Goal: Task Accomplishment & Management: Use online tool/utility

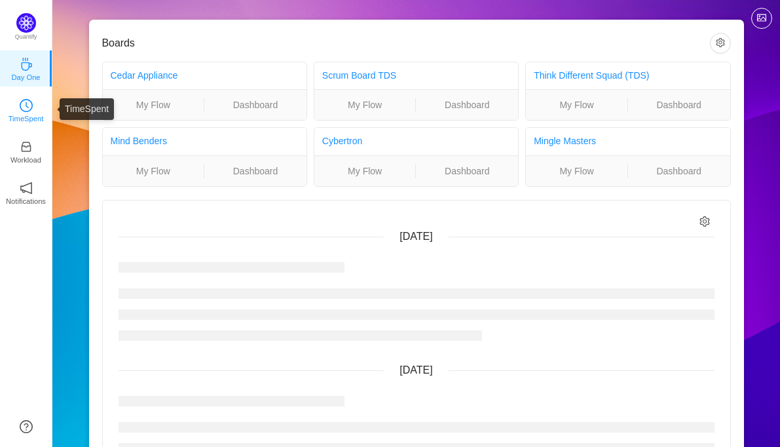
click at [22, 107] on icon "icon: clock-circle" at bounding box center [26, 105] width 13 height 13
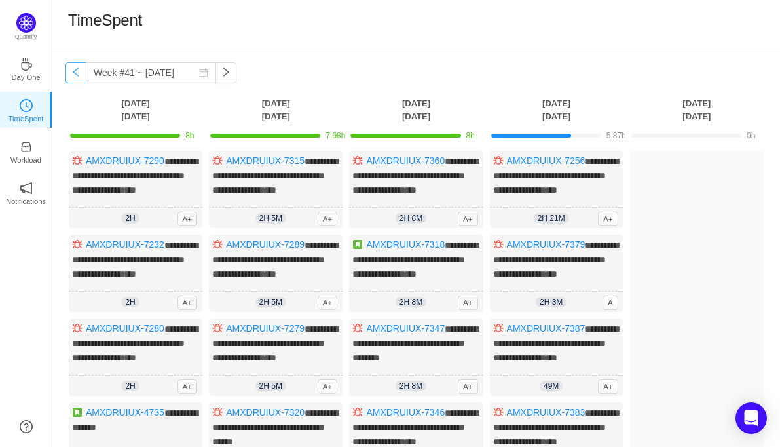
click at [75, 73] on button "button" at bounding box center [76, 72] width 21 height 21
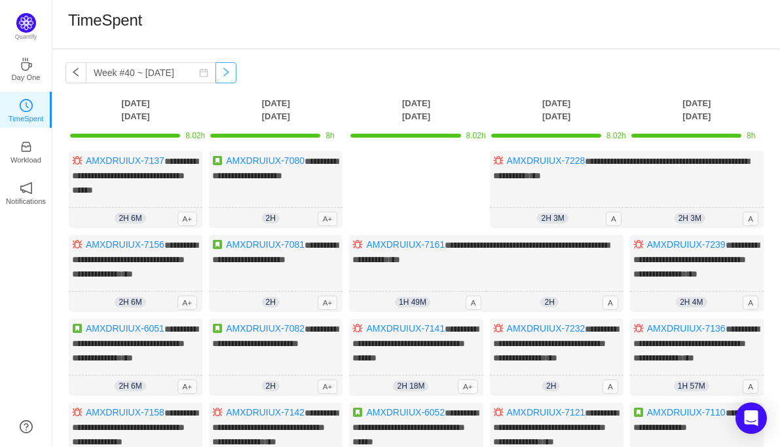
click at [216, 75] on button "button" at bounding box center [226, 72] width 21 height 21
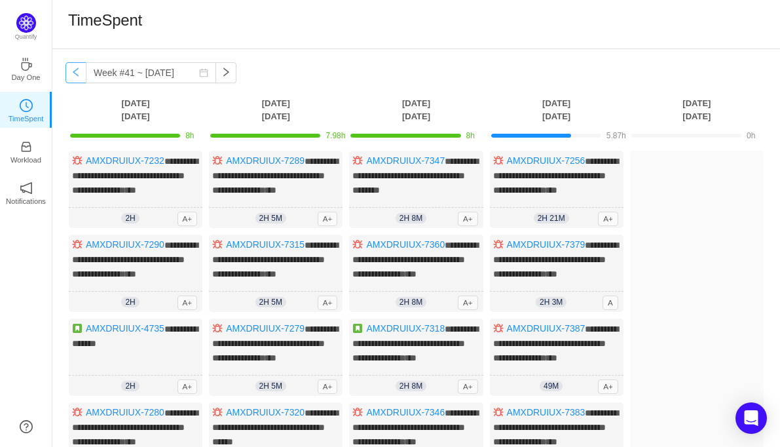
click at [71, 71] on button "button" at bounding box center [76, 72] width 21 height 21
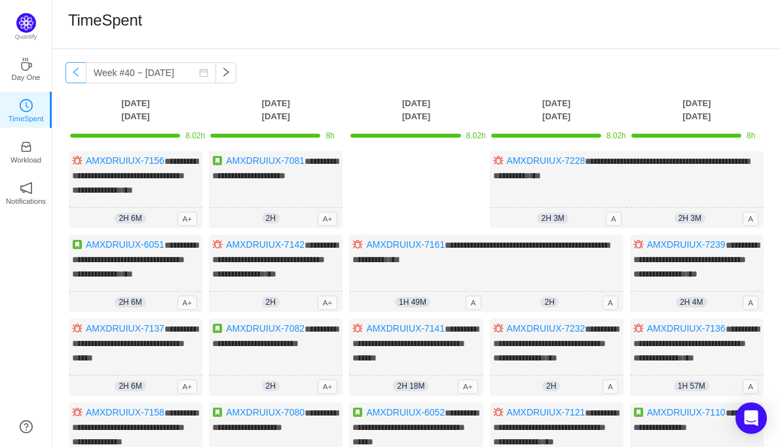
click at [71, 71] on button "button" at bounding box center [76, 72] width 21 height 21
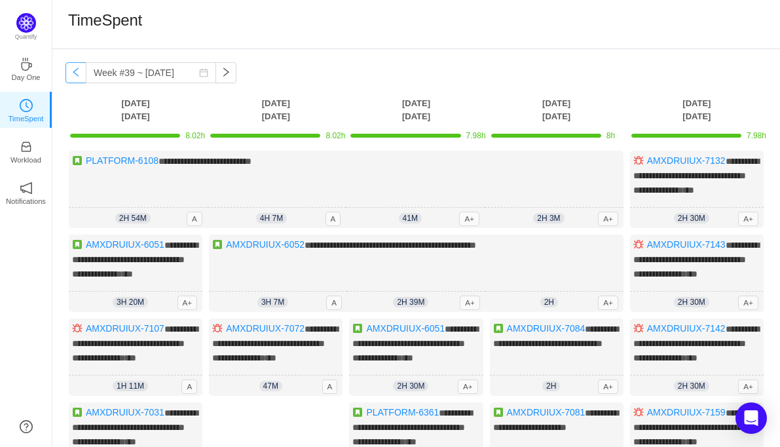
click at [71, 71] on button "button" at bounding box center [76, 72] width 21 height 21
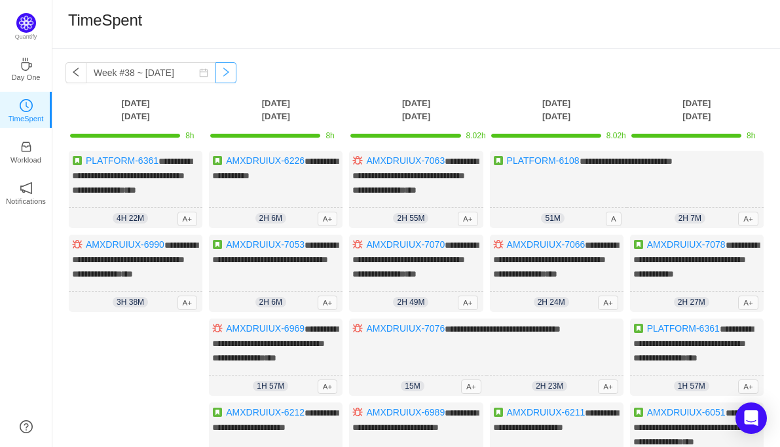
click at [216, 77] on button "button" at bounding box center [226, 72] width 21 height 21
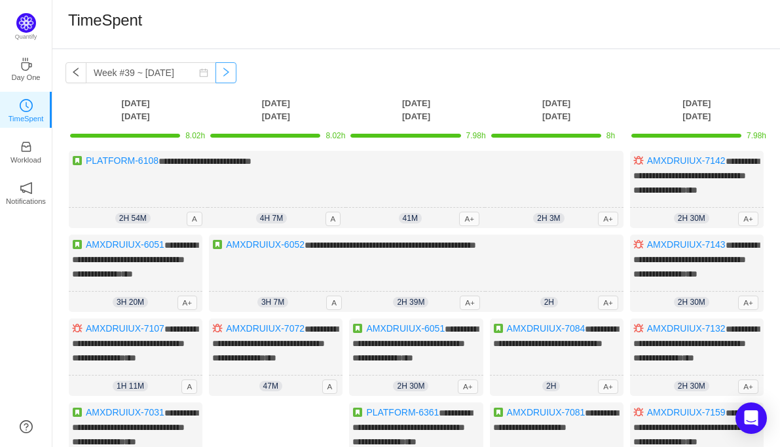
click at [216, 77] on button "button" at bounding box center [226, 72] width 21 height 21
type input "Week #40 ~ [DATE]"
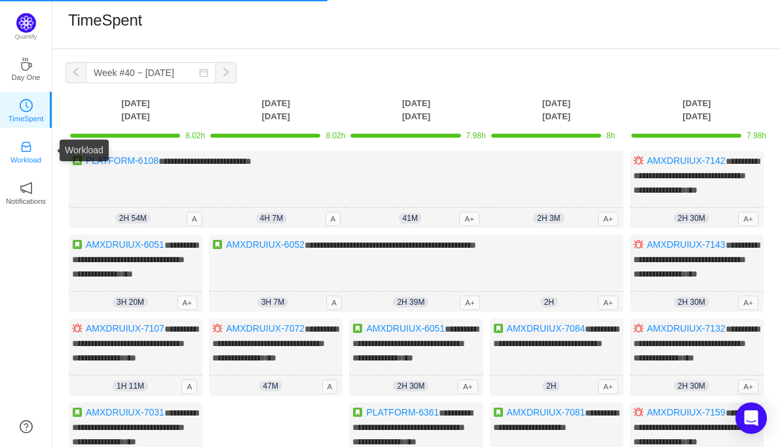
click at [22, 154] on p "Workload" at bounding box center [25, 160] width 31 height 12
